Goal: Task Accomplishment & Management: Complete application form

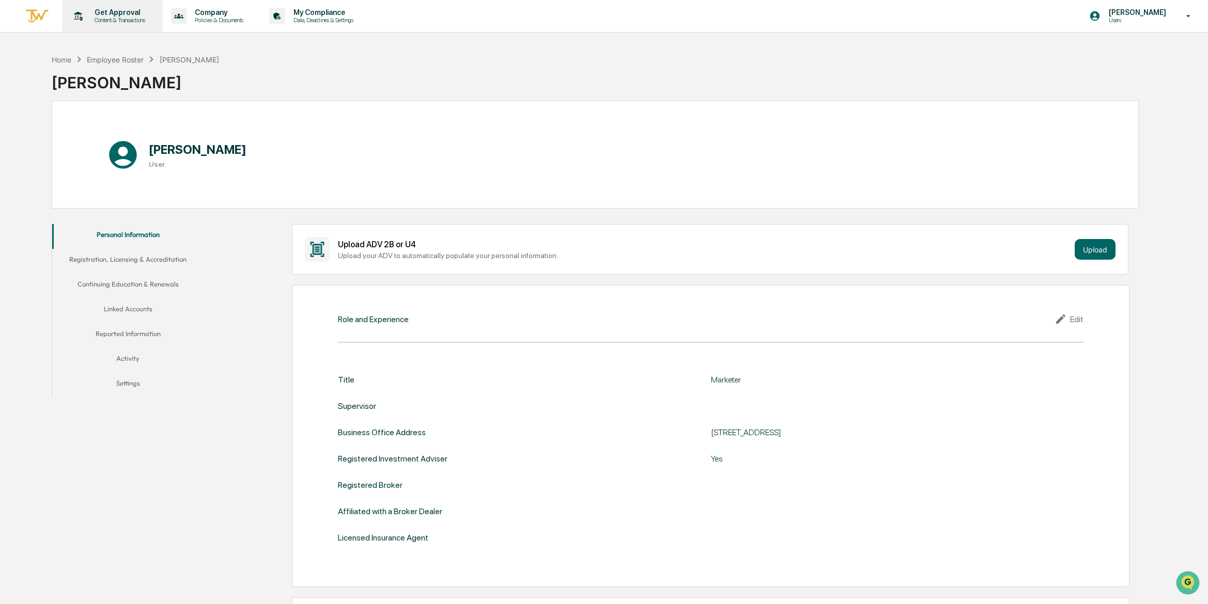
click at [96, 20] on p "Content & Transactions" at bounding box center [118, 20] width 64 height 7
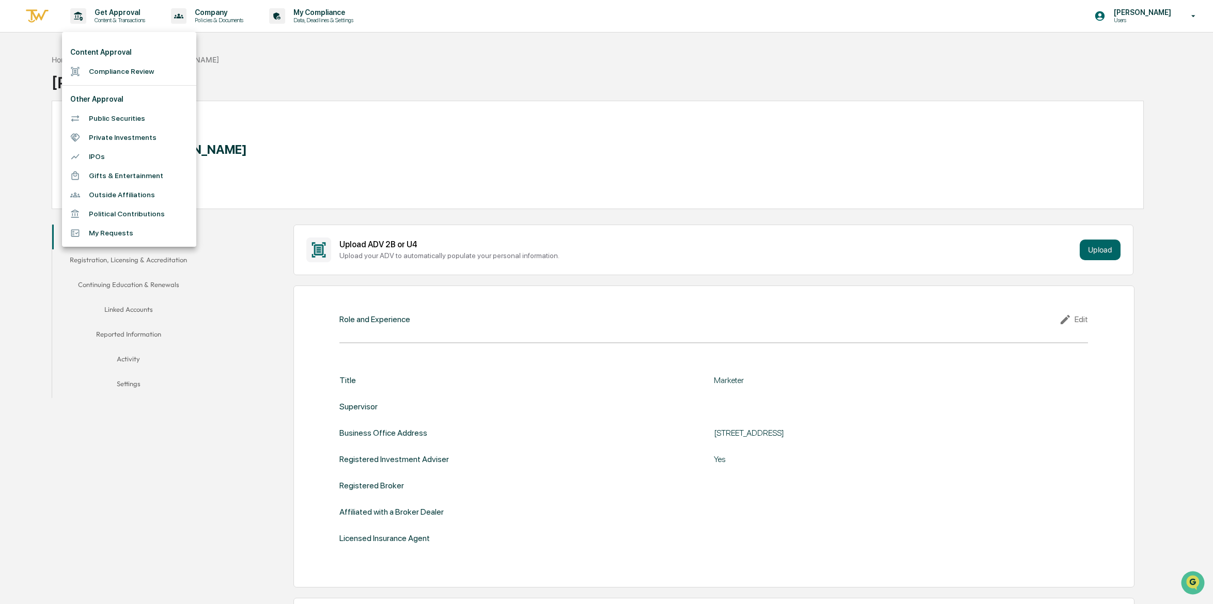
click at [118, 75] on li "Compliance Review" at bounding box center [129, 71] width 134 height 19
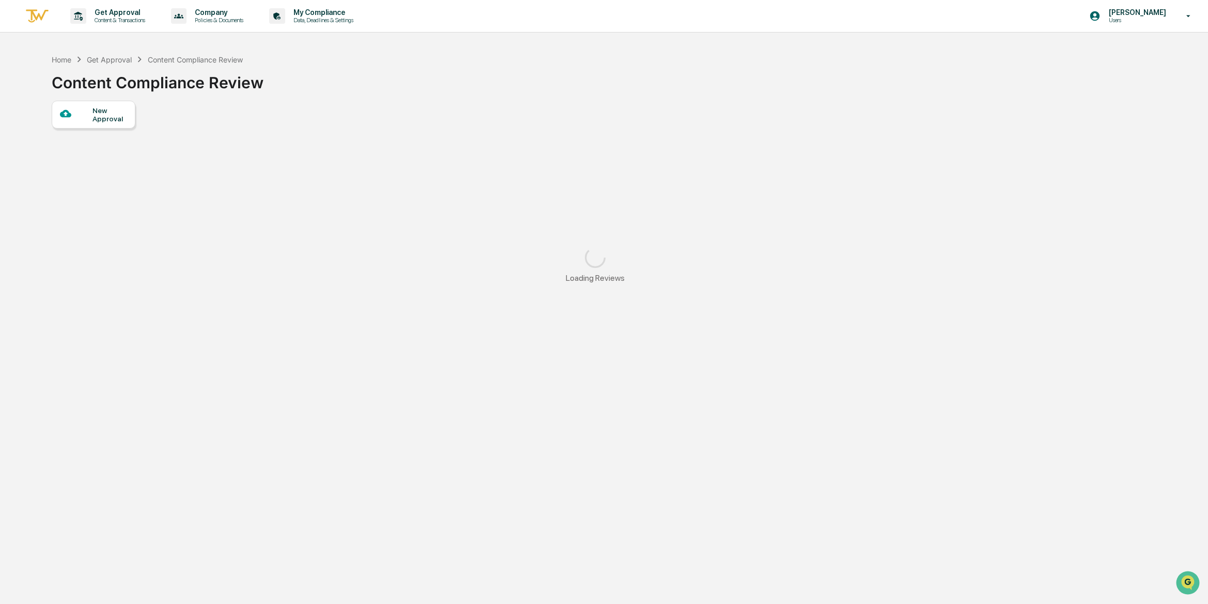
click at [111, 110] on div "New Approval" at bounding box center [109, 114] width 35 height 17
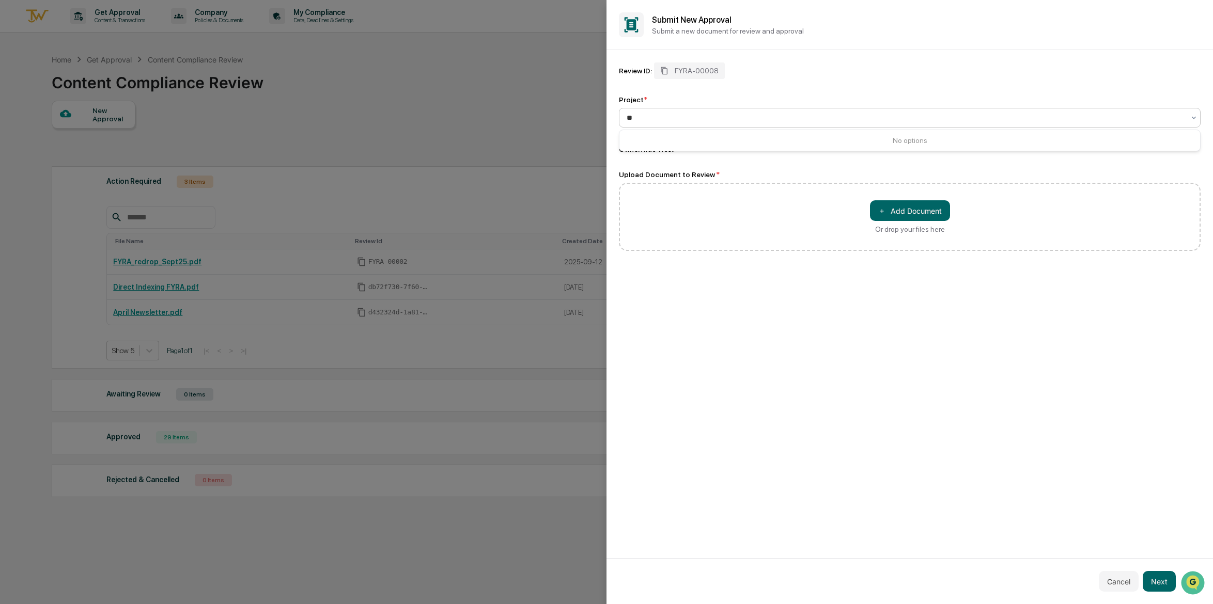
type input "*"
type input "**********"
click at [1163, 581] on button "Next" at bounding box center [1159, 581] width 33 height 21
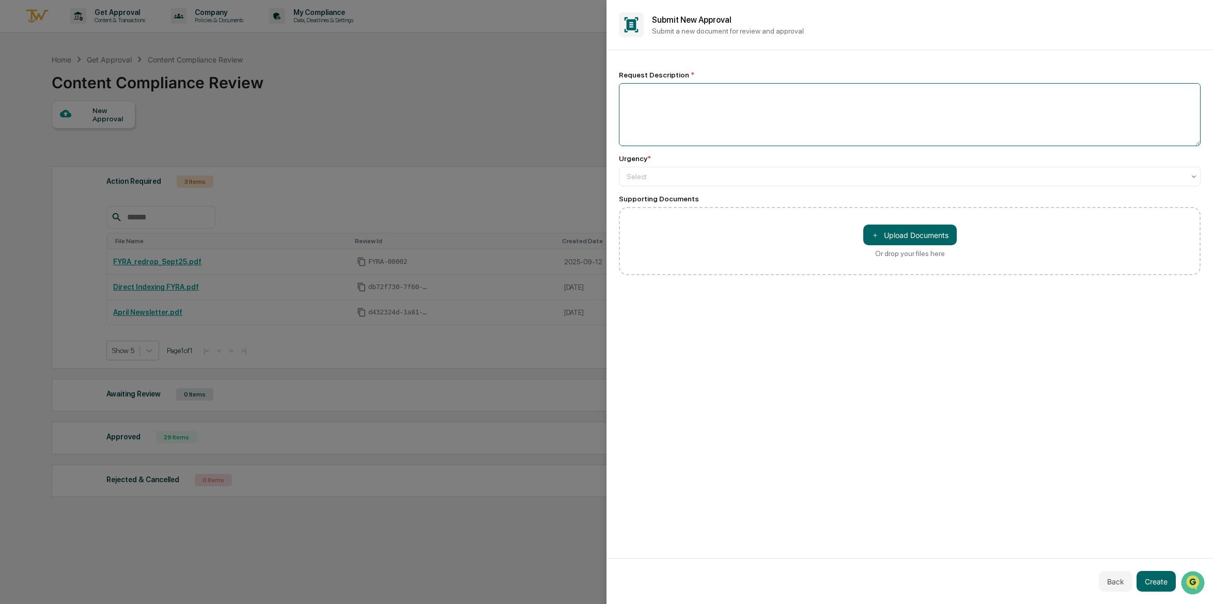
click at [775, 110] on textarea at bounding box center [910, 114] width 582 height 63
type textarea "**********"
click at [704, 177] on div at bounding box center [906, 177] width 558 height 10
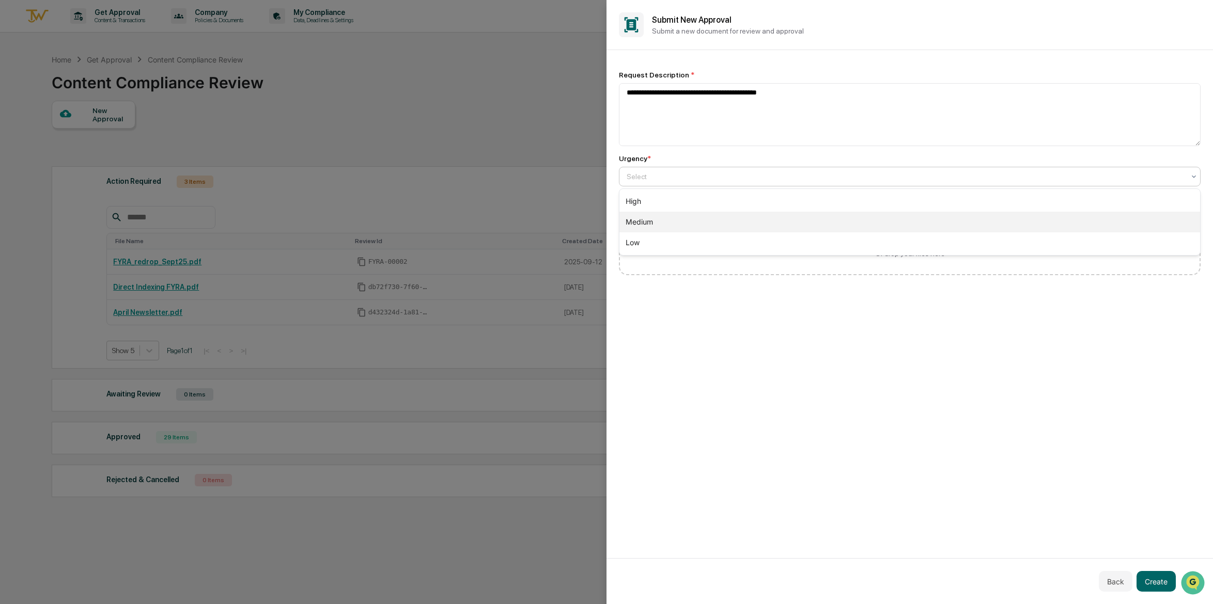
click at [681, 223] on div "Medium" at bounding box center [909, 222] width 581 height 21
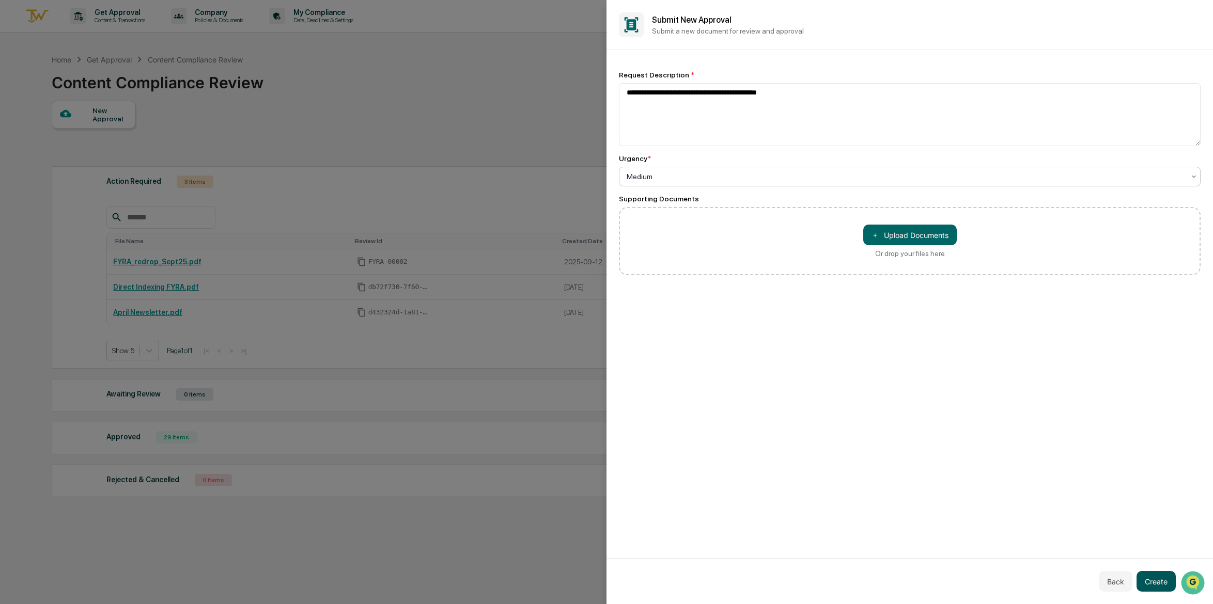
click at [1170, 581] on button "Create" at bounding box center [1155, 581] width 39 height 21
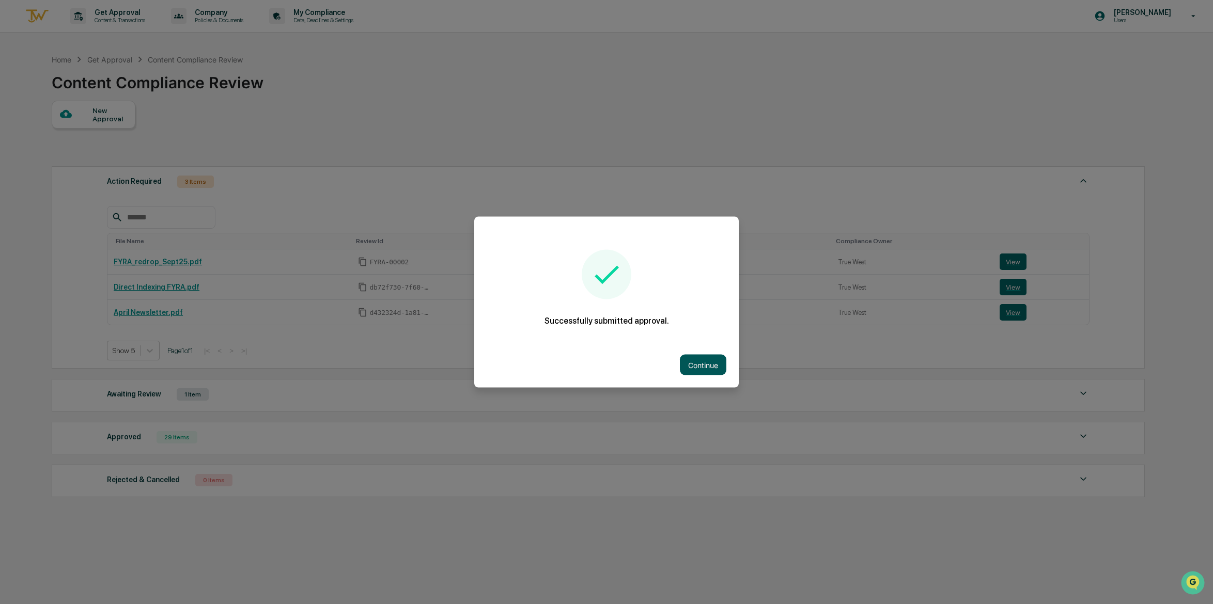
click at [704, 368] on button "Continue" at bounding box center [703, 365] width 46 height 21
